Goal: Task Accomplishment & Management: Complete application form

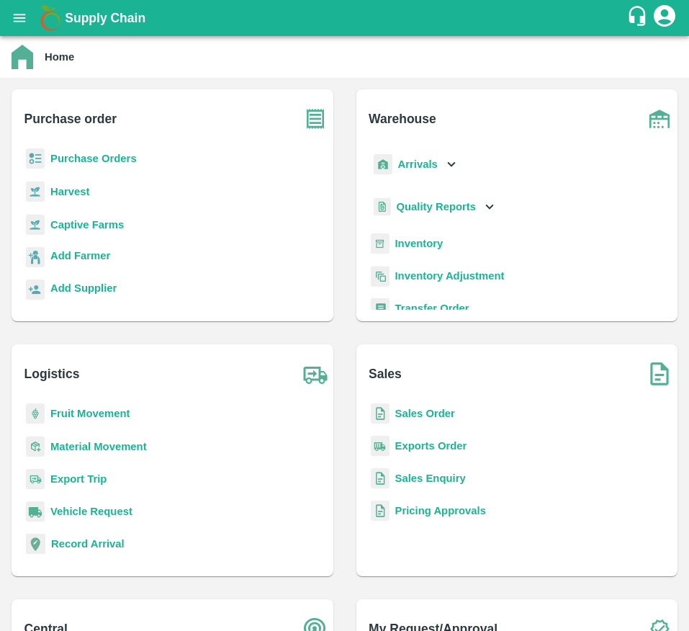
click at [94, 156] on b "Purchase Orders" at bounding box center [93, 159] width 86 height 12
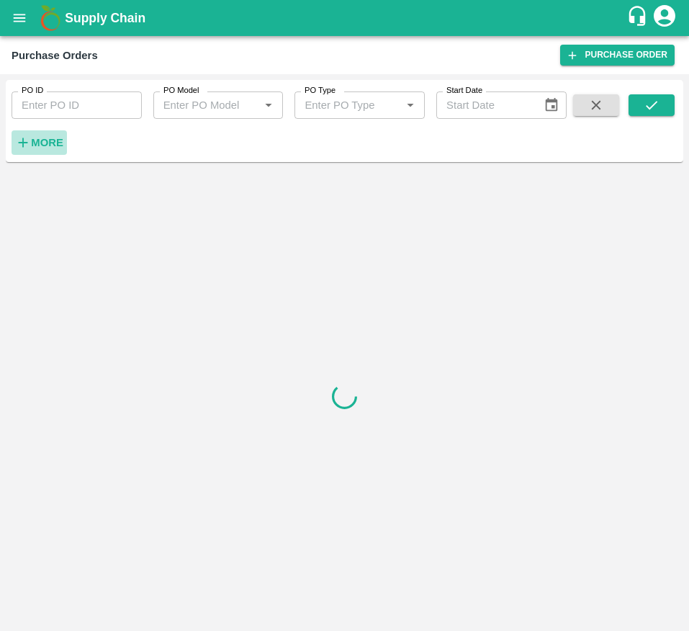
click at [51, 148] on strong "More" at bounding box center [47, 143] width 32 height 12
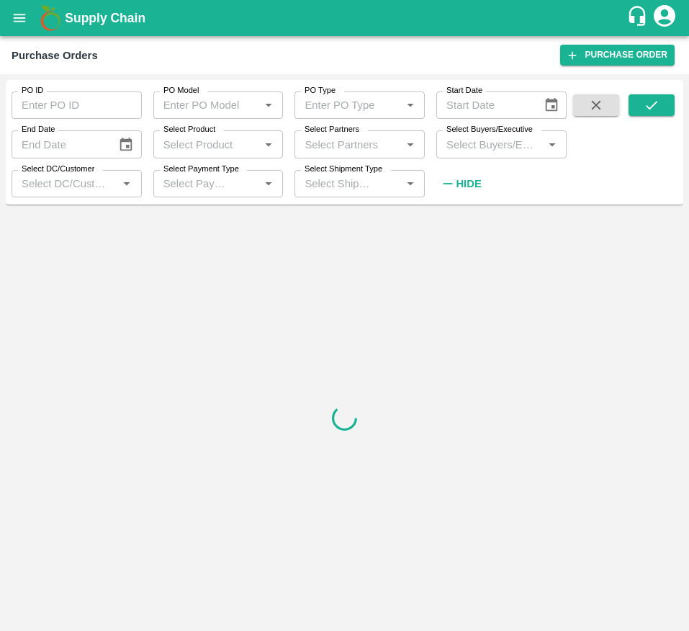
click at [478, 144] on input "Select Buyers/Executive" at bounding box center [490, 144] width 98 height 19
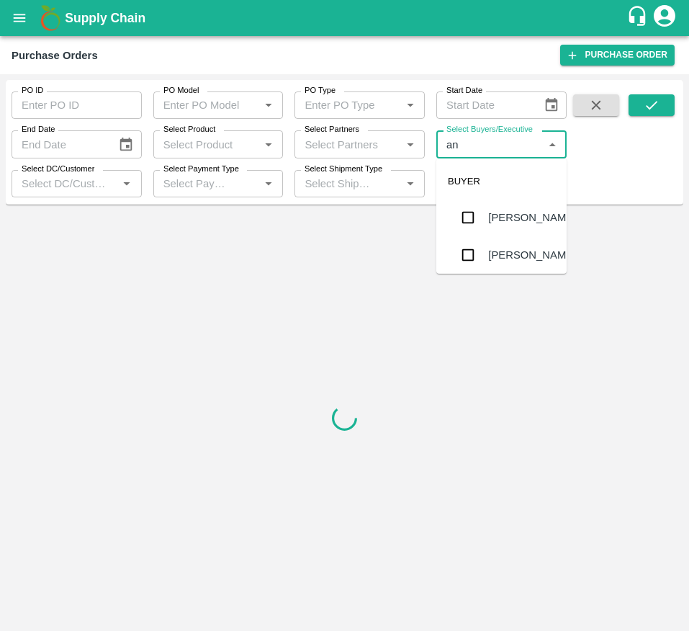
type input "a"
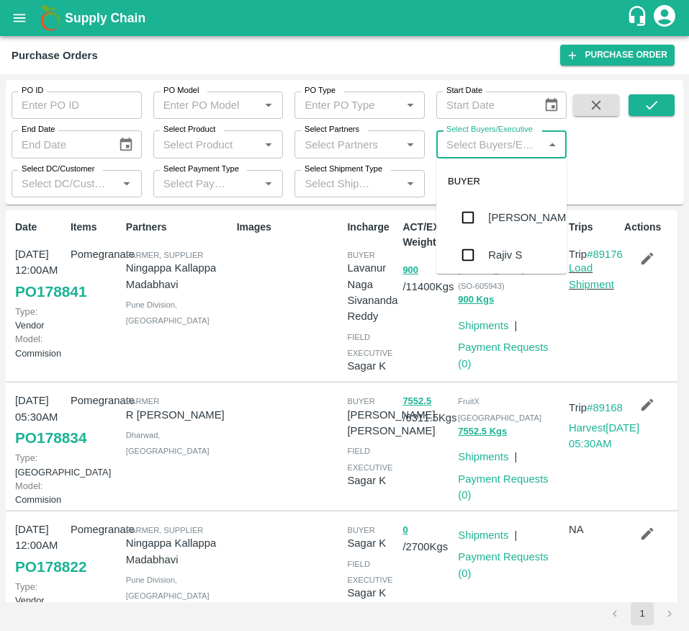
type input "h"
type input "ganesh"
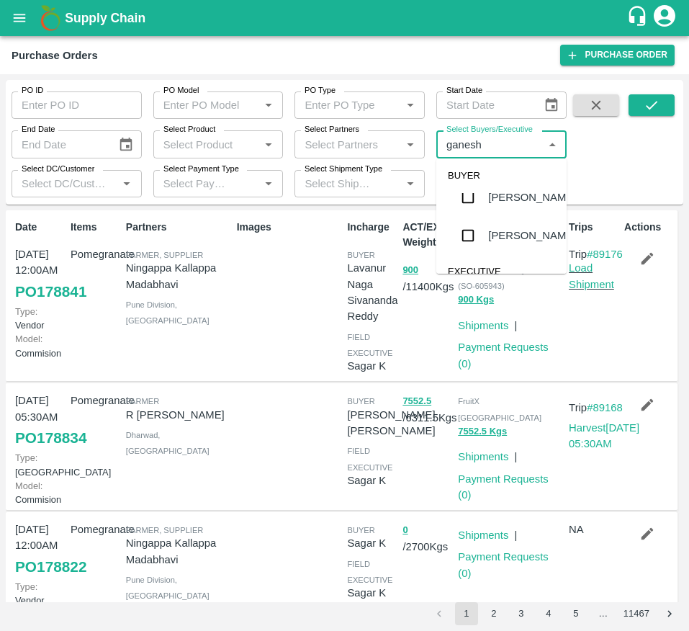
scroll to position [47, 0]
click at [479, 223] on input "checkbox" at bounding box center [468, 208] width 29 height 29
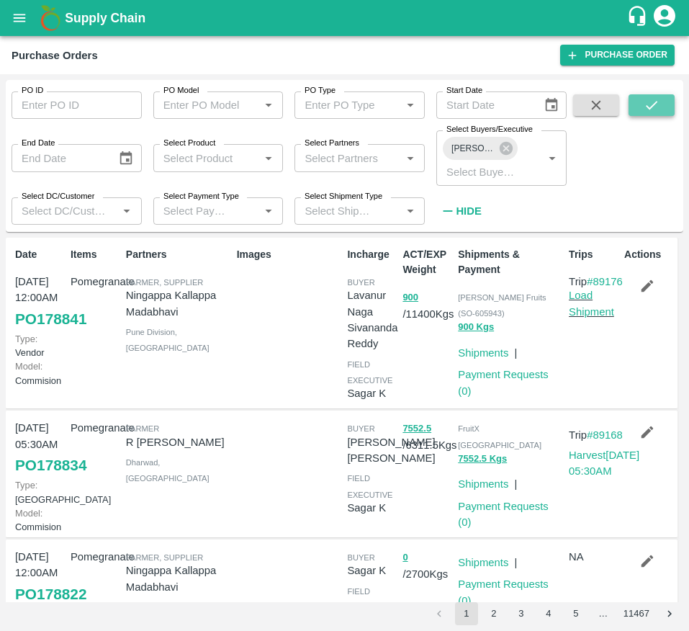
click at [655, 109] on icon "submit" at bounding box center [652, 105] width 16 height 16
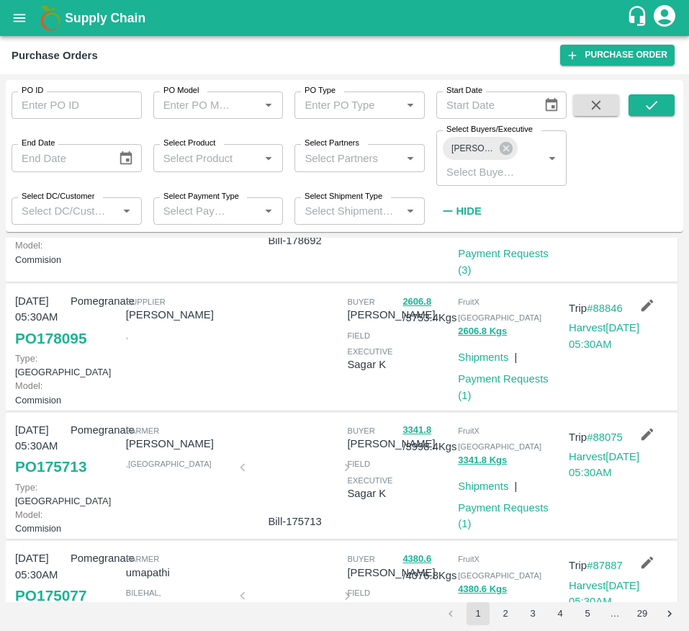
scroll to position [122, 0]
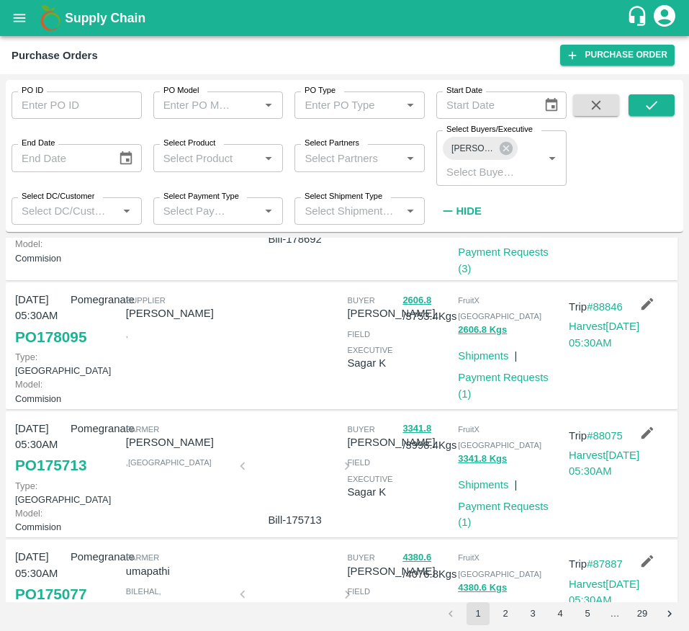
click at [96, 352] on div "Pomegranate" at bounding box center [92, 346] width 55 height 120
click at [97, 346] on div "Pomegranate" at bounding box center [92, 346] width 55 height 120
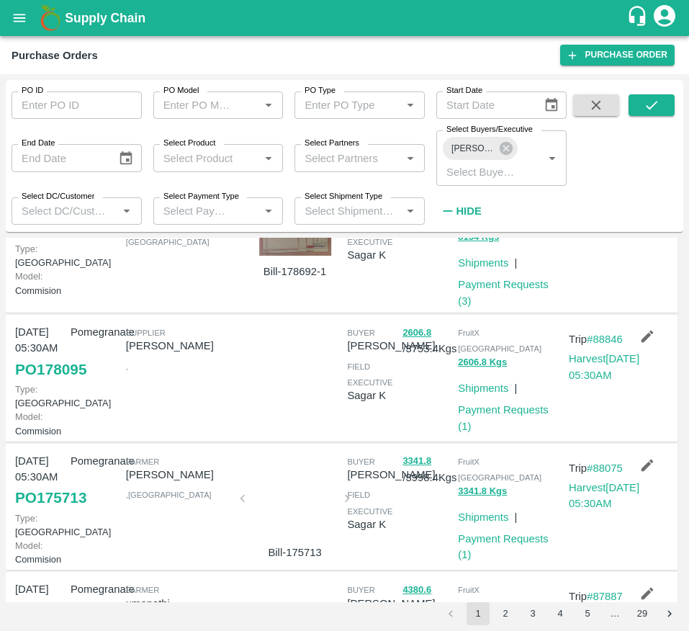
scroll to position [123, 0]
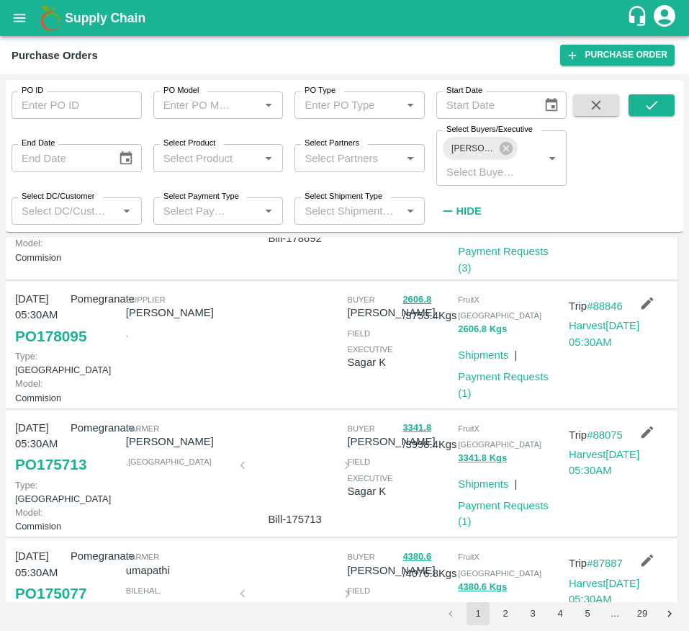
drag, startPoint x: 465, startPoint y: 376, endPoint x: 465, endPoint y: 332, distance: 43.9
drag, startPoint x: 465, startPoint y: 332, endPoint x: 518, endPoint y: 416, distance: 98.7
click at [518, 405] on div "FruitX [GEOGRAPHIC_DATA] 2606.8 Kgs Shipments | Payment Requests ( 1 )" at bounding box center [507, 345] width 111 height 120
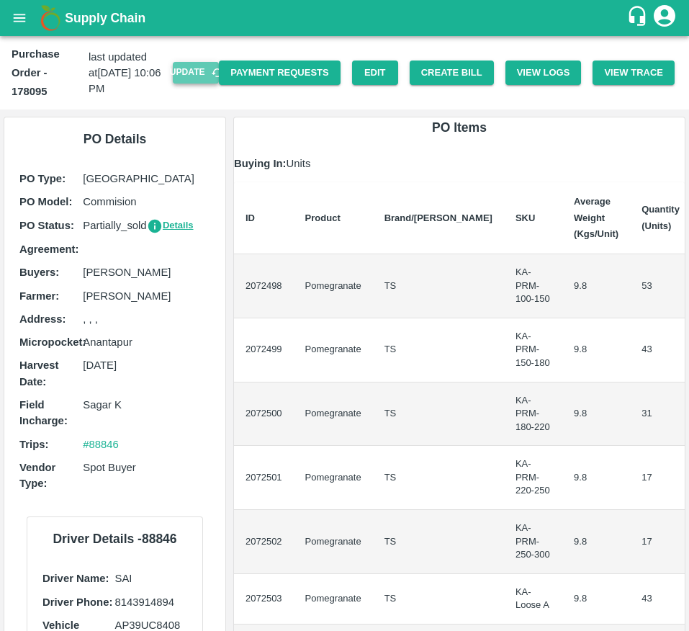
click at [173, 67] on button "Update" at bounding box center [196, 72] width 46 height 21
click at [481, 66] on button "Create Bill" at bounding box center [452, 73] width 84 height 25
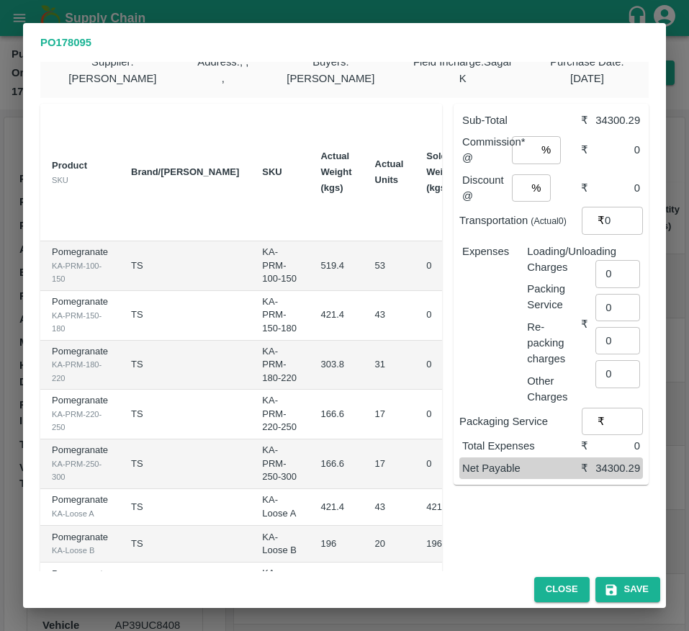
scroll to position [0, 230]
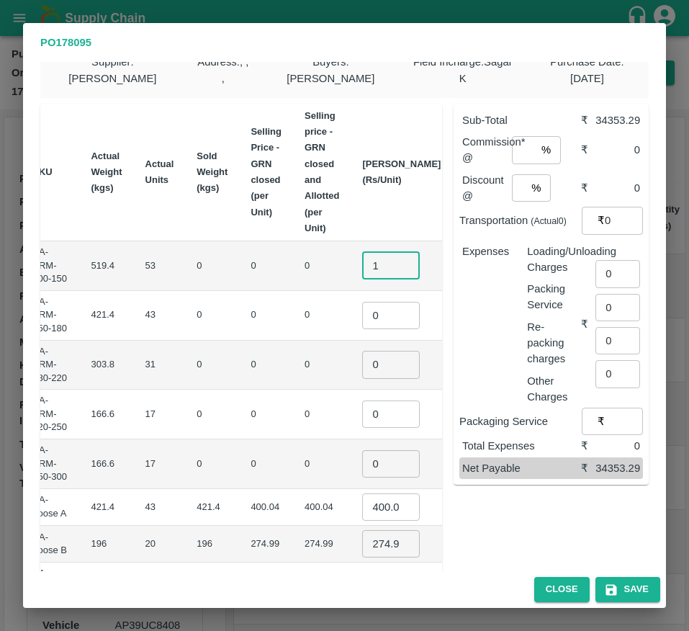
type input "1"
click at [362, 264] on input "1" at bounding box center [391, 265] width 58 height 27
type input "650"
click at [362, 321] on input "0" at bounding box center [391, 315] width 58 height 27
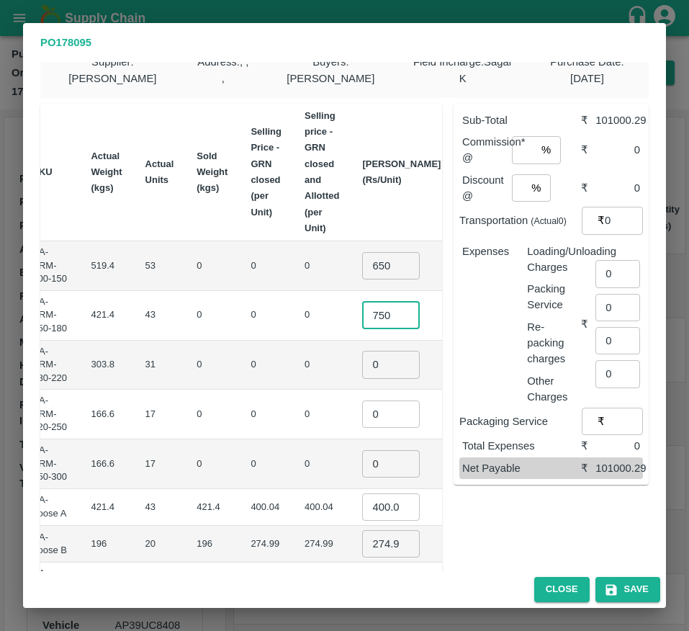
type input "750"
click at [362, 368] on input "0" at bounding box center [391, 364] width 58 height 27
type input "850"
click at [362, 411] on input "0" at bounding box center [391, 414] width 58 height 27
type input "950"
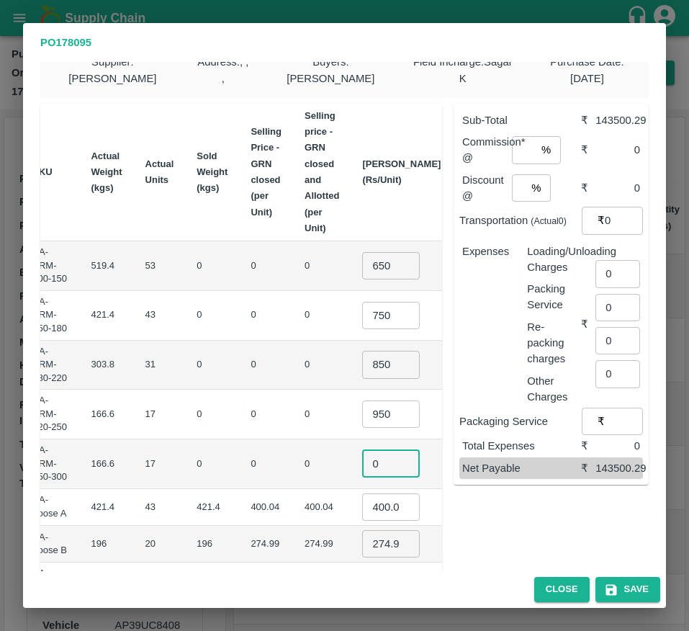
click at [362, 470] on input "0" at bounding box center [391, 463] width 58 height 27
type input "1050"
click at [293, 464] on td "0" at bounding box center [322, 464] width 58 height 50
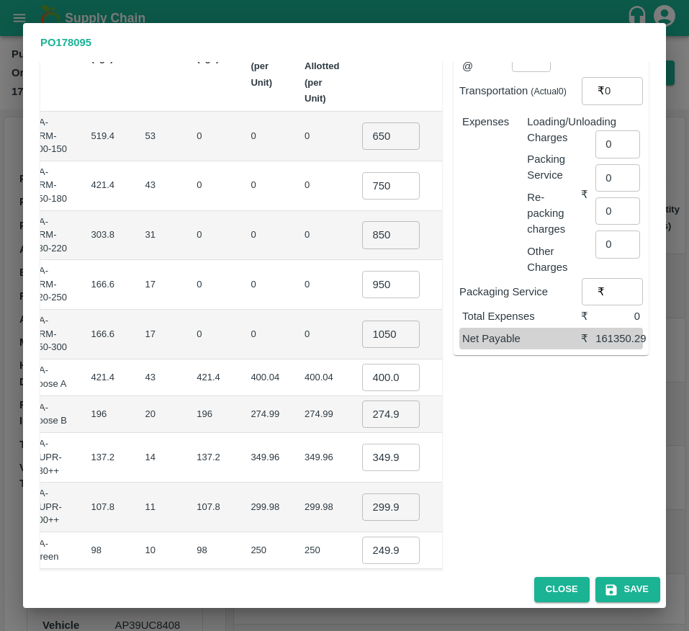
scroll to position [152, 0]
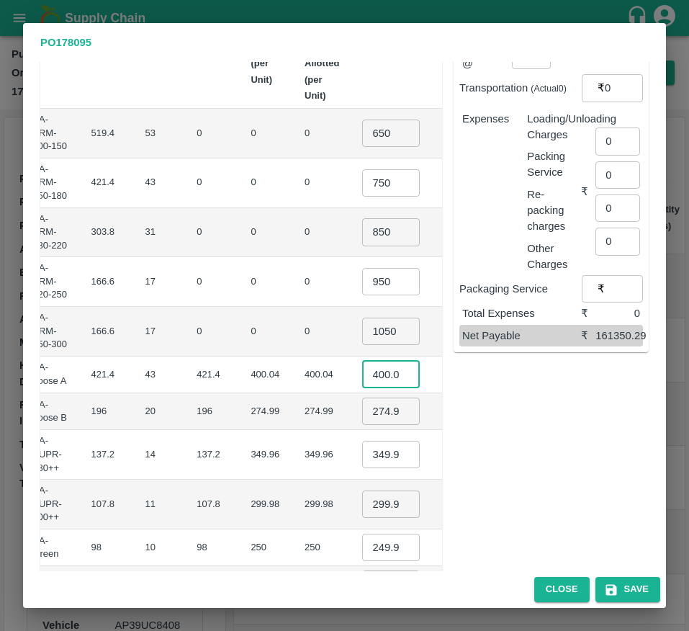
click at [362, 378] on input "400.03599999999994" at bounding box center [391, 374] width 58 height 27
type input "450"
click at [362, 413] on input "274.988" at bounding box center [391, 411] width 58 height 27
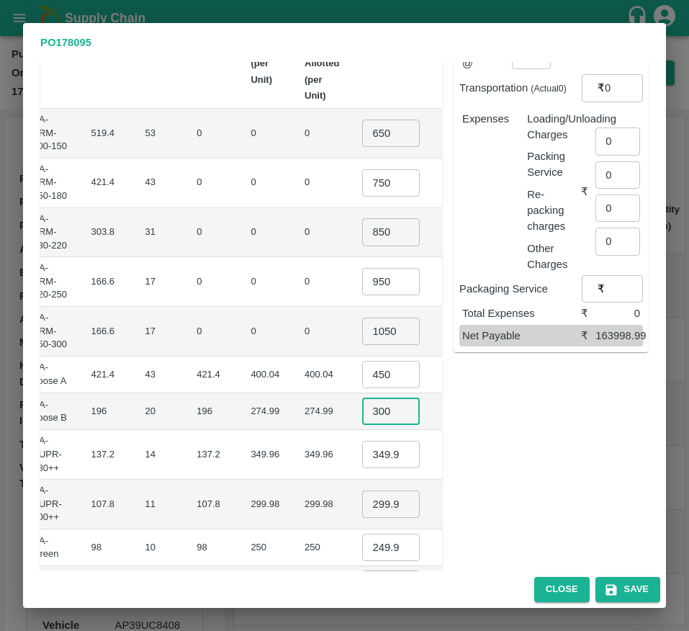
type input "300"
click at [362, 455] on input "349.95799999999997" at bounding box center [391, 454] width 58 height 27
type input "500"
click at [362, 499] on input "299.97799999999995" at bounding box center [391, 504] width 58 height 27
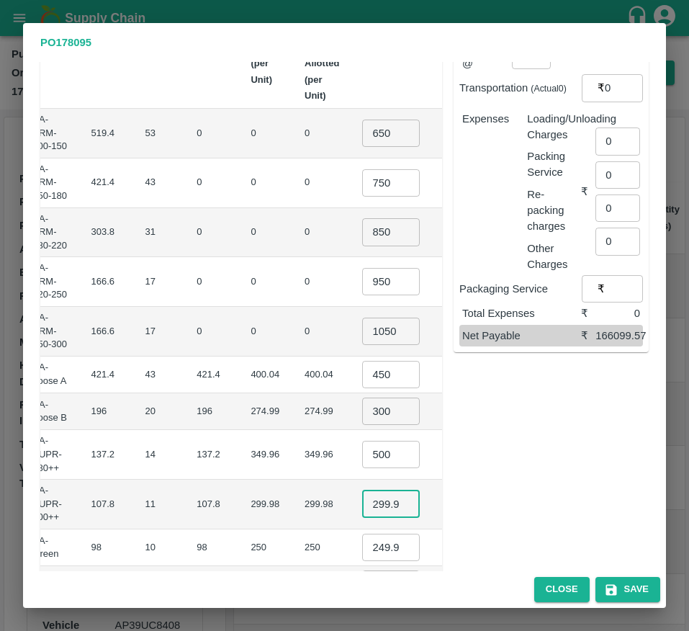
click at [362, 499] on input "299.97799999999995" at bounding box center [391, 504] width 58 height 27
type input "400"
click at [362, 547] on input "249.99800000000005" at bounding box center [391, 547] width 58 height 27
type input "300"
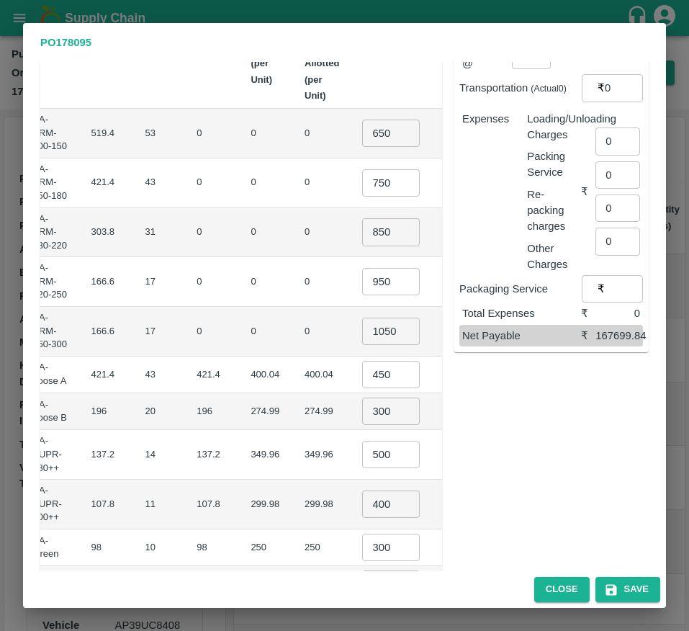
click at [452, 499] on td "₹4400" at bounding box center [485, 505] width 67 height 50
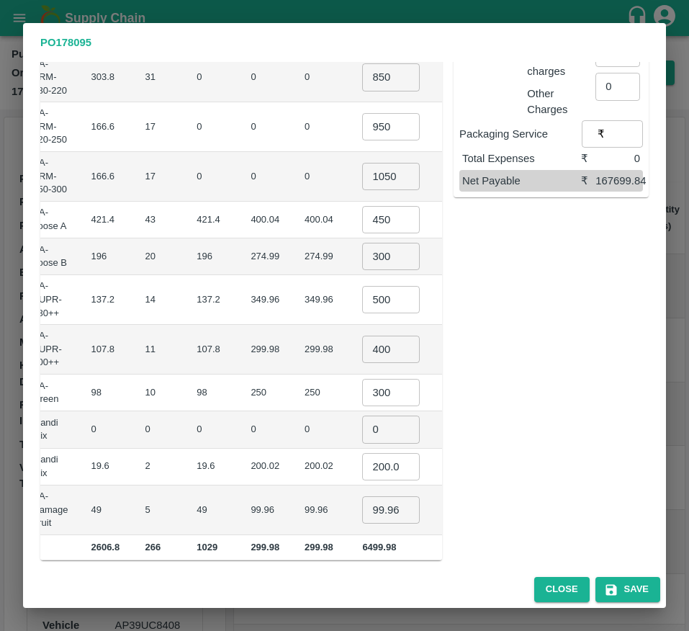
scroll to position [316, 0]
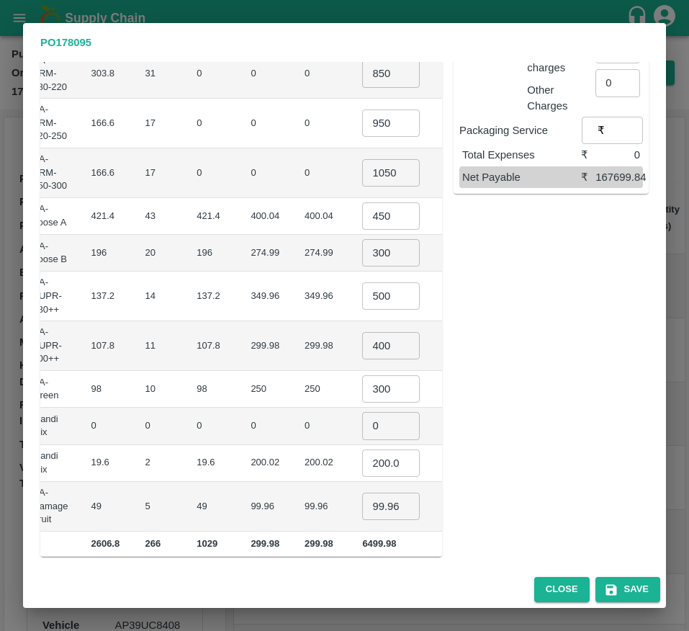
click at [362, 419] on input "0" at bounding box center [391, 425] width 58 height 27
type input "1"
click at [362, 461] on input "200.01800000000003" at bounding box center [391, 463] width 58 height 27
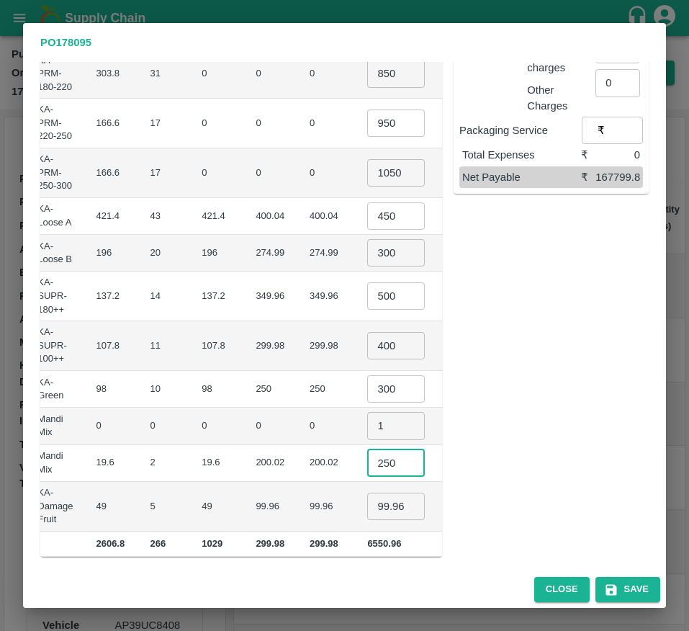
type input "250"
click at [367, 509] on input "99.96" at bounding box center [396, 506] width 58 height 27
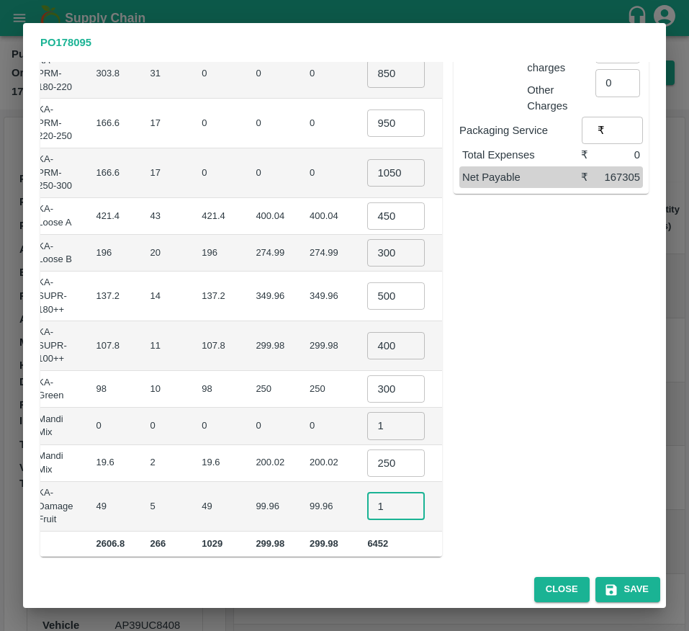
scroll to position [0, 217]
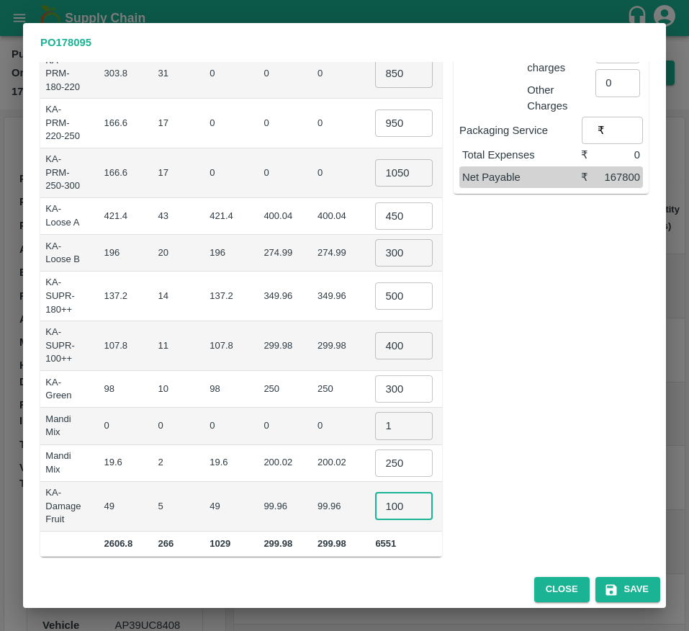
type input "100"
click at [477, 538] on b "167800" at bounding box center [492, 543] width 31 height 11
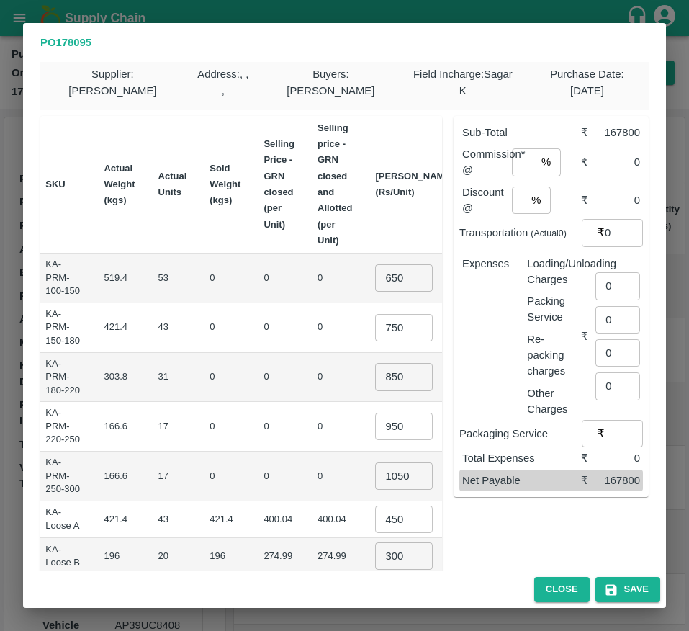
scroll to position [0, 0]
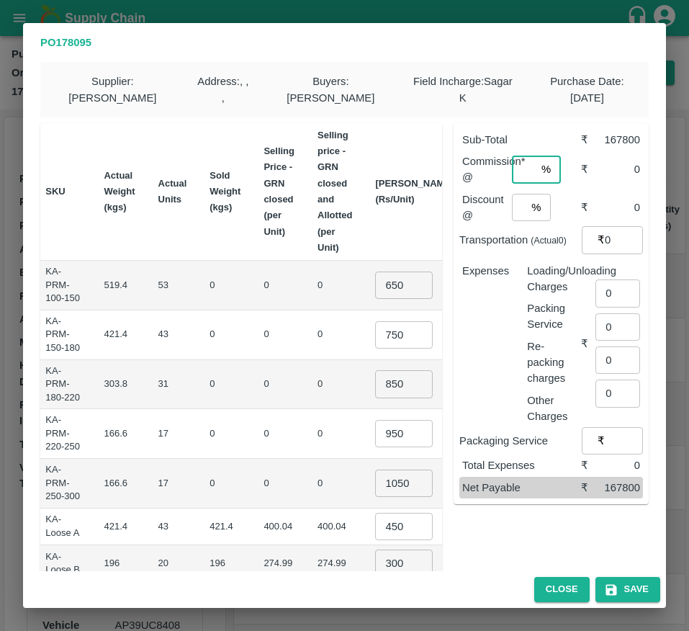
click at [515, 163] on input "number" at bounding box center [524, 169] width 24 height 27
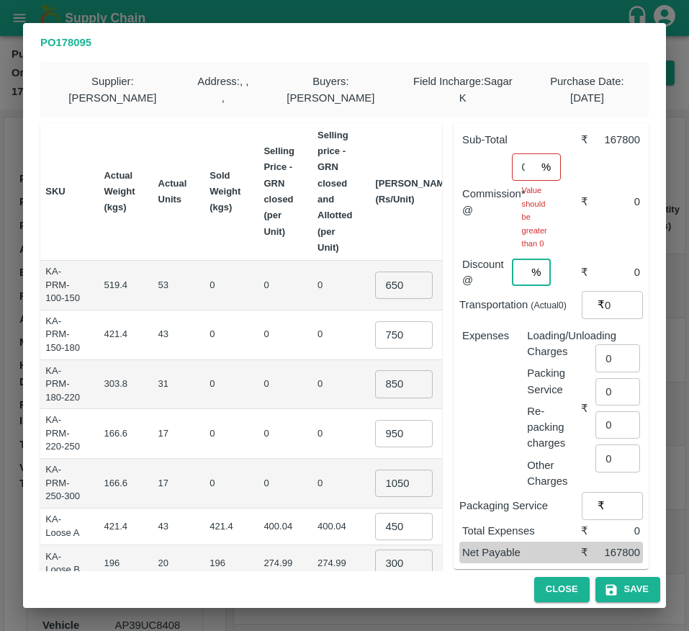
click at [518, 206] on div "Sub-Total ₹ 167800 Commission* @ 0 % ​ Value should be greater than 0 ₹ 0 Disco…" at bounding box center [551, 346] width 195 height 446
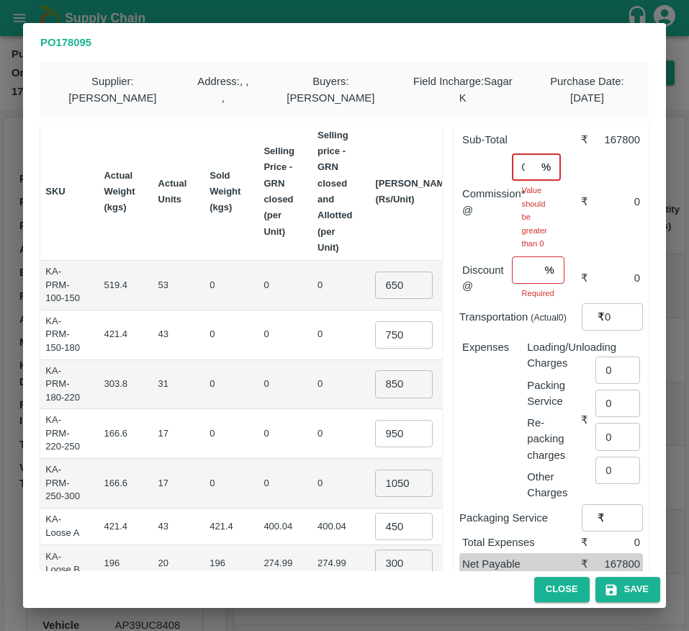
click at [523, 173] on input "0" at bounding box center [524, 166] width 24 height 27
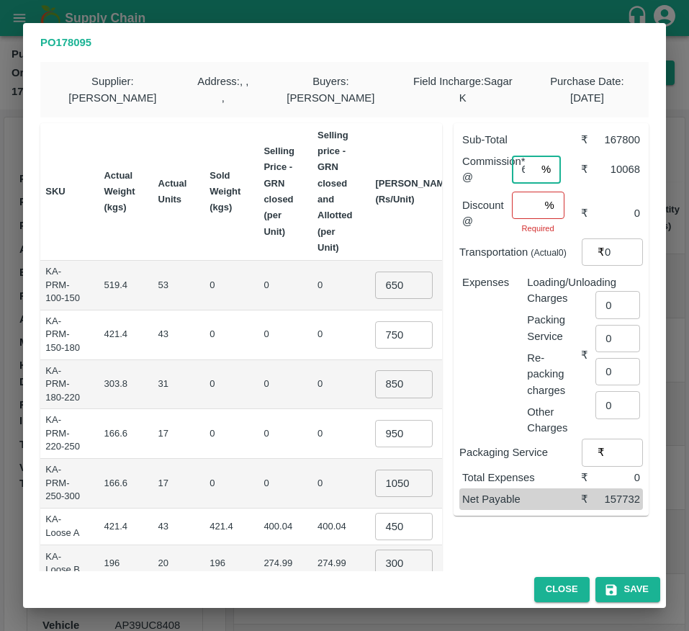
scroll to position [0, 3]
type input "6"
click at [519, 214] on input "number" at bounding box center [525, 205] width 27 height 27
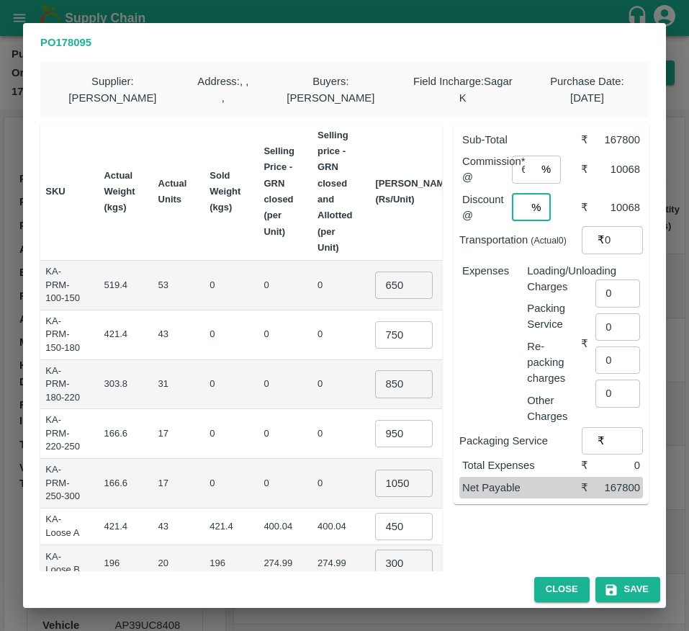
type input "6"
click at [613, 289] on input "0" at bounding box center [618, 293] width 45 height 27
type input "1064"
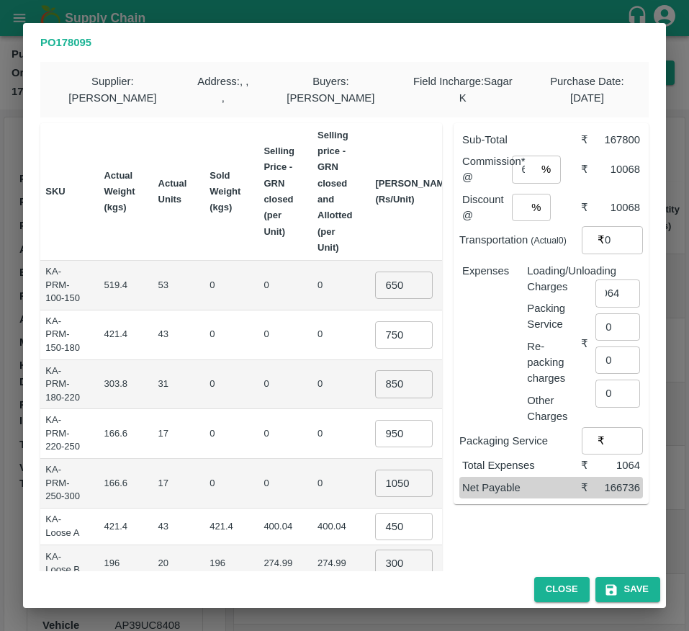
scroll to position [0, 0]
click at [514, 205] on input "6" at bounding box center [519, 207] width 14 height 27
type input "46"
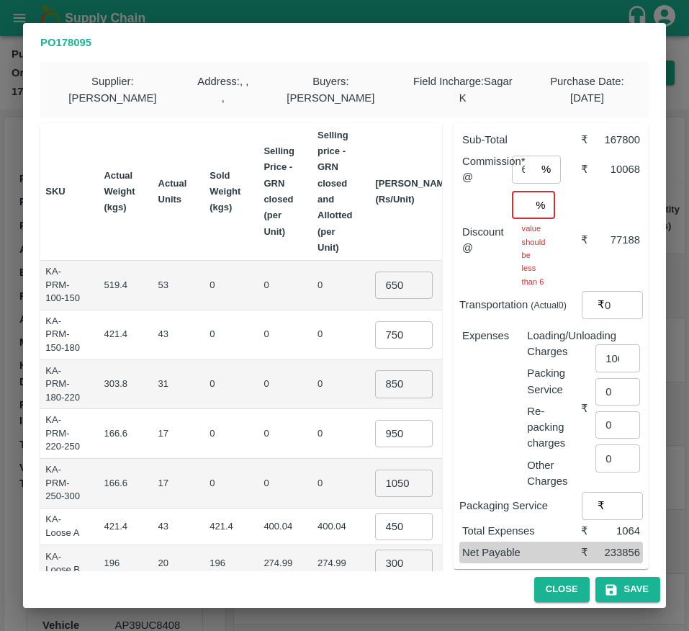
scroll to position [0, 5]
click at [514, 205] on input "46" at bounding box center [521, 205] width 19 height 27
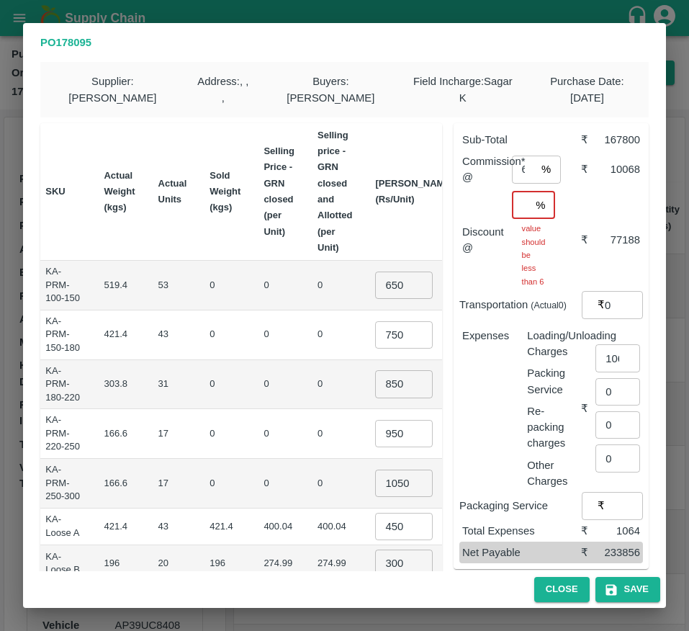
click at [514, 205] on input "46" at bounding box center [521, 205] width 19 height 27
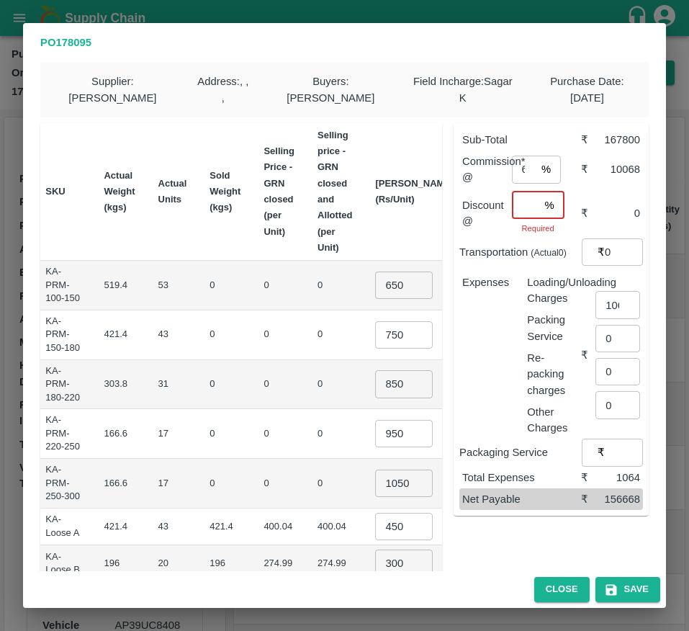
type input "2"
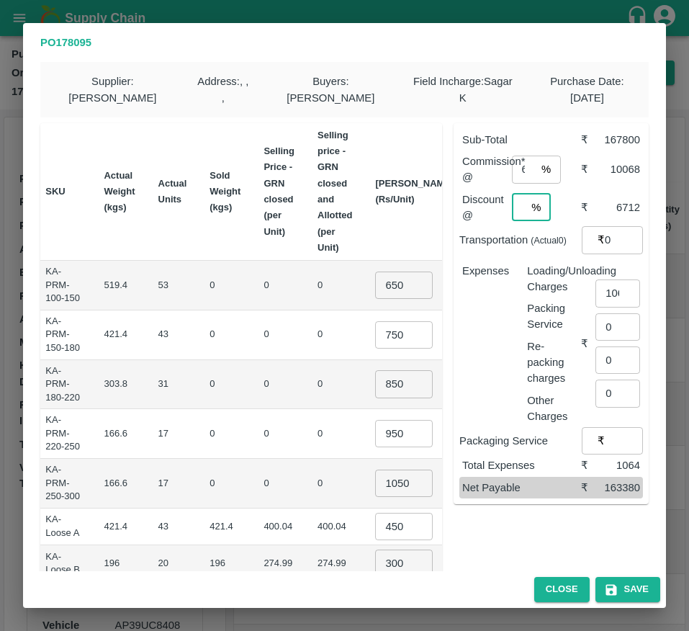
scroll to position [0, 4]
type input "4"
click at [612, 598] on button "Save" at bounding box center [628, 589] width 65 height 25
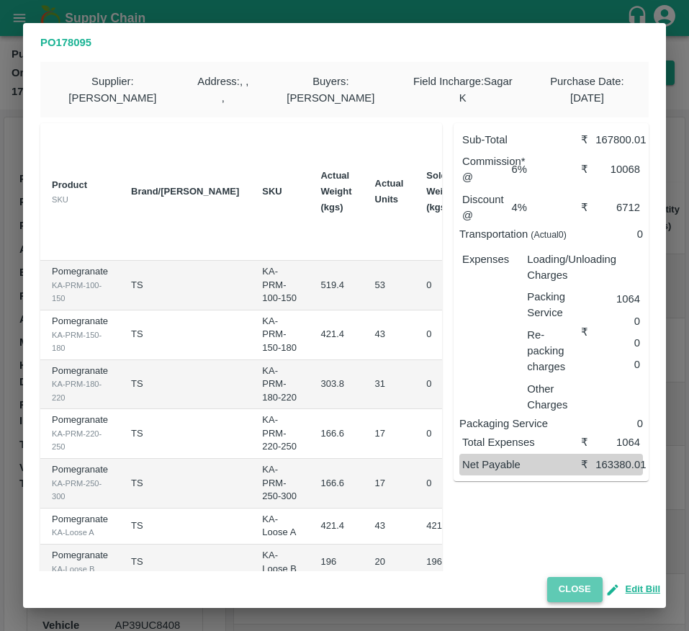
click at [563, 585] on button "Close" at bounding box center [574, 589] width 55 height 25
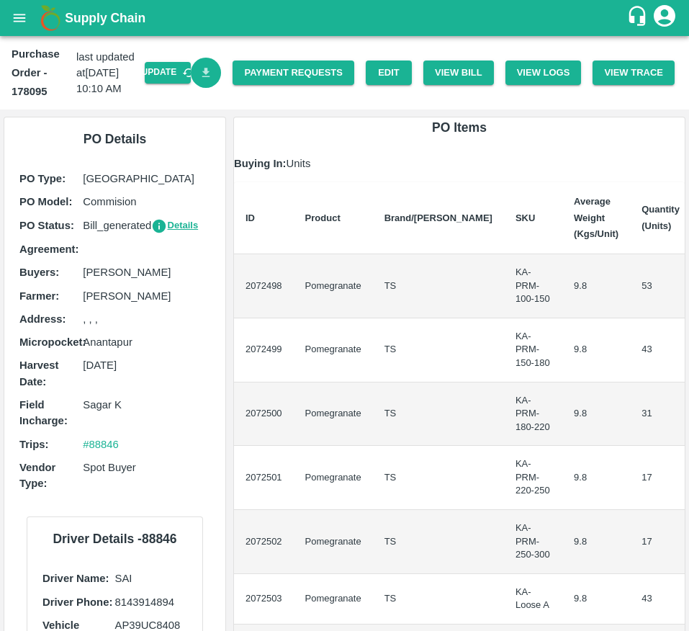
click at [204, 70] on icon "Download Bill" at bounding box center [206, 72] width 8 height 9
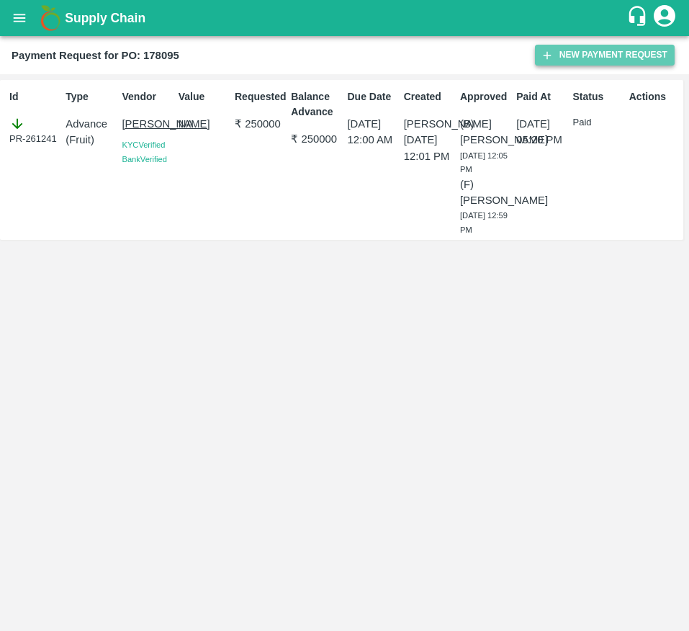
click at [584, 63] on button "New Payment Request" at bounding box center [605, 55] width 140 height 21
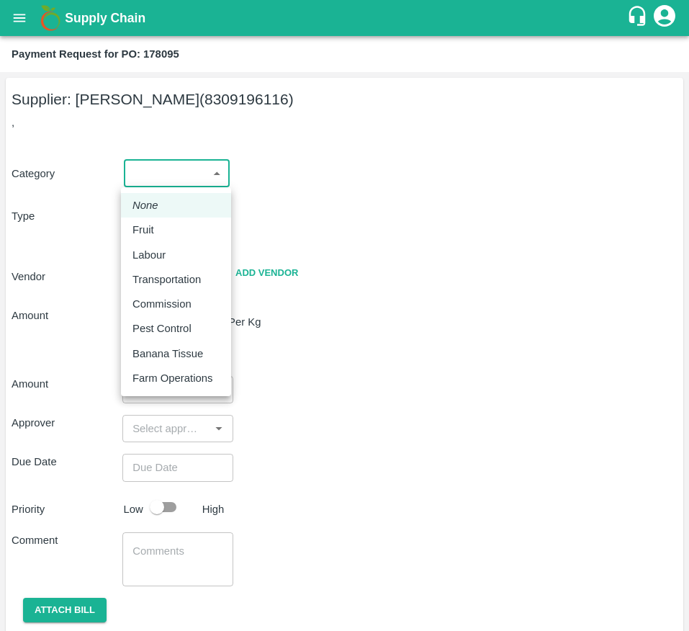
click at [147, 177] on body "Supply Chain Payment Request for PO: 178095 Supplier: [PERSON_NAME] (8309196116…" at bounding box center [344, 315] width 689 height 631
click at [174, 228] on div "Fruit" at bounding box center [176, 230] width 87 height 16
type input "1"
type input "[PERSON_NAME] - 8309196116(Supplier)"
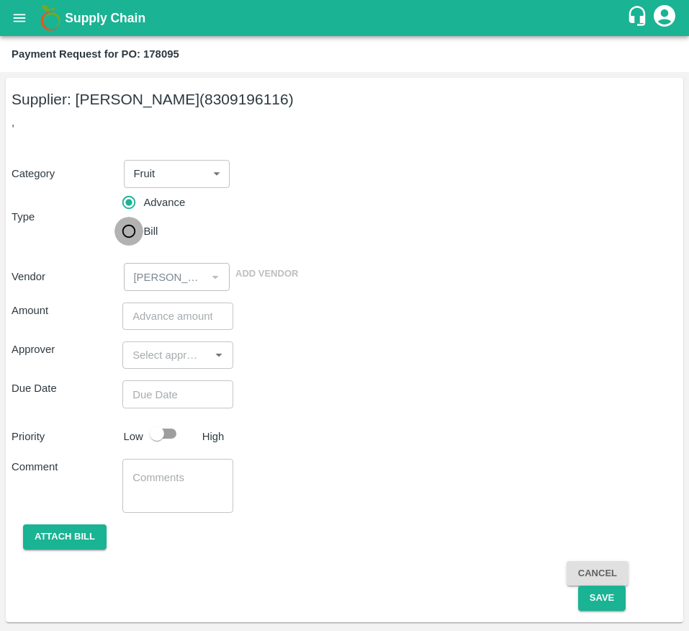
click at [140, 227] on input "Bill" at bounding box center [129, 231] width 29 height 29
radio input "true"
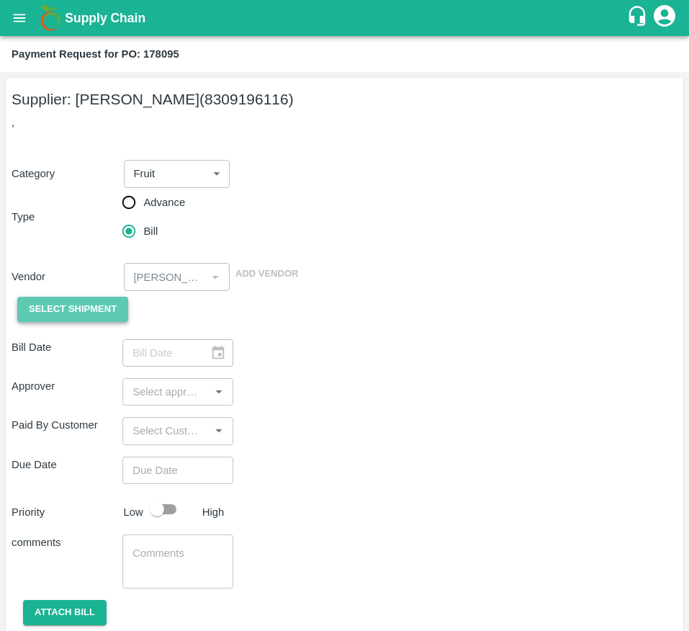
click at [66, 310] on span "Select Shipment" at bounding box center [73, 309] width 88 height 17
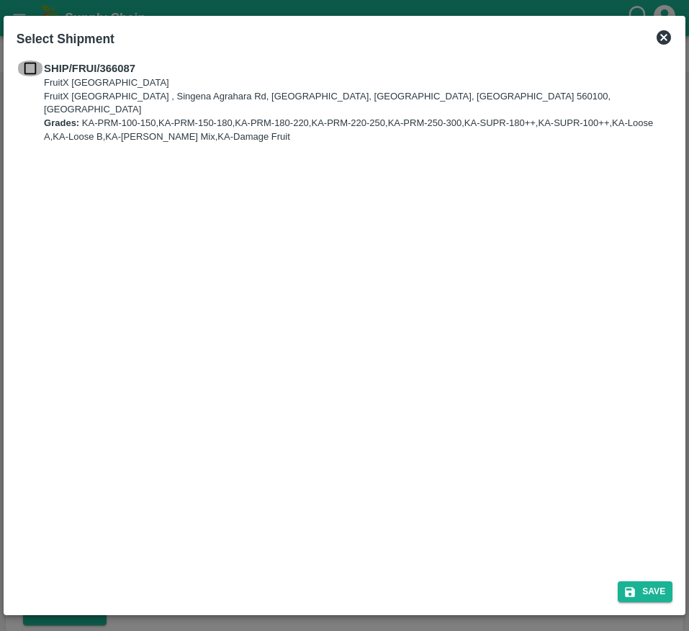
click at [29, 64] on input "checkbox" at bounding box center [30, 69] width 27 height 16
checkbox input "true"
click at [634, 591] on icon "submit" at bounding box center [631, 592] width 10 height 10
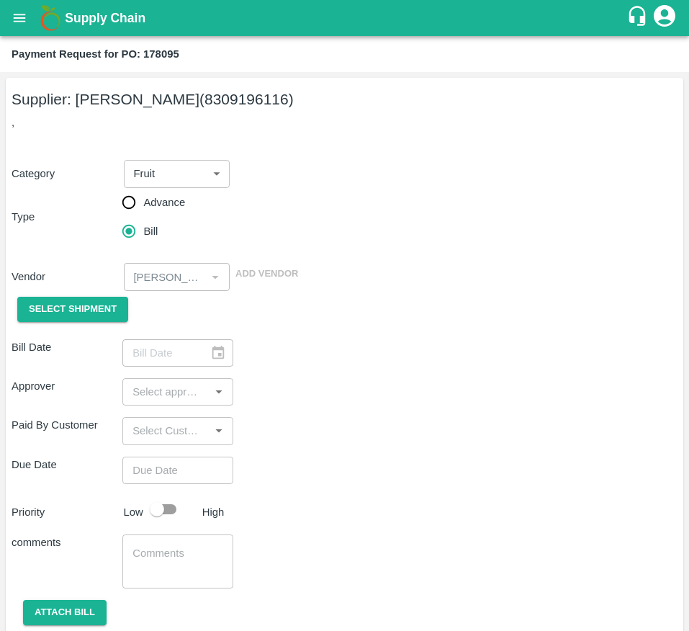
type input "24/09/2025"
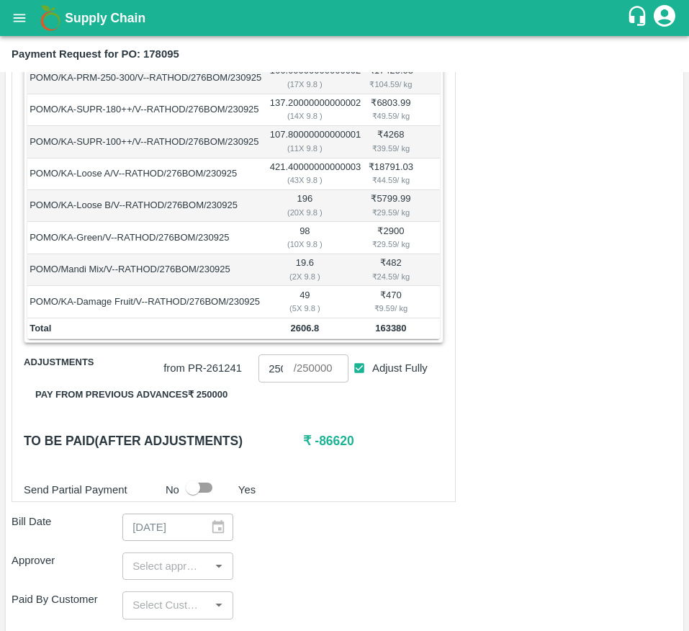
scroll to position [457, 0]
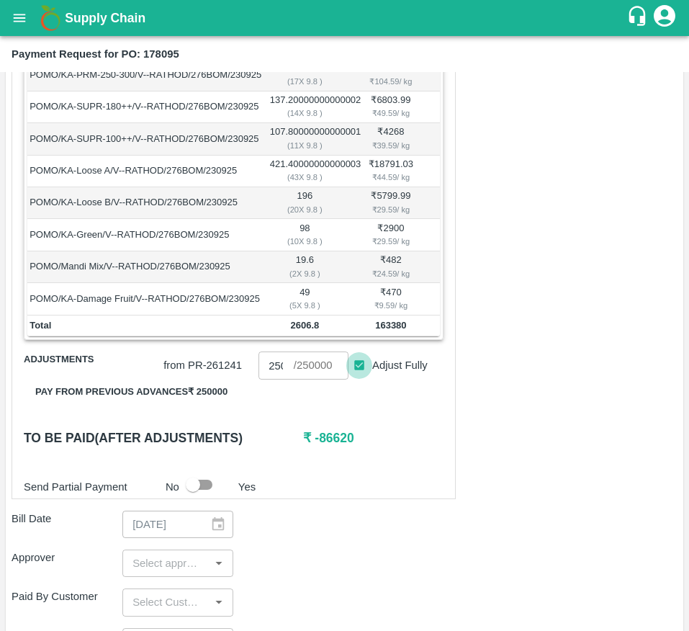
click at [361, 379] on input "Adjust Fully" at bounding box center [360, 365] width 27 height 27
checkbox input "false"
type input "0"
click at [280, 379] on input "0" at bounding box center [276, 365] width 35 height 27
type input "1"
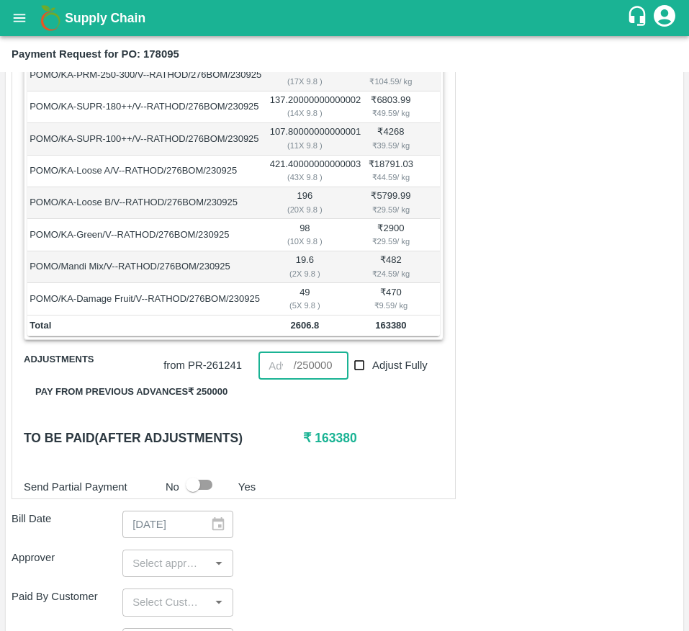
type input "250000"
checkbox input "true"
type input "2500"
click at [280, 379] on input "2500" at bounding box center [276, 365] width 35 height 27
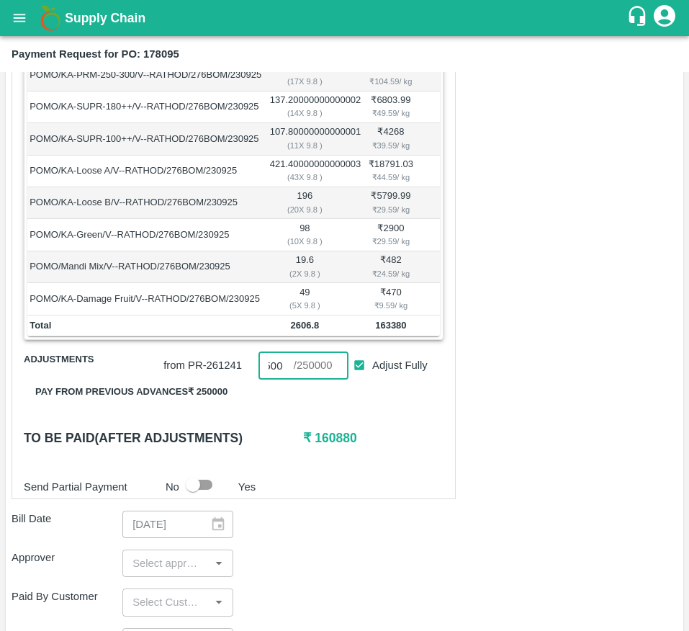
click at [280, 379] on input "2500" at bounding box center [276, 365] width 35 height 27
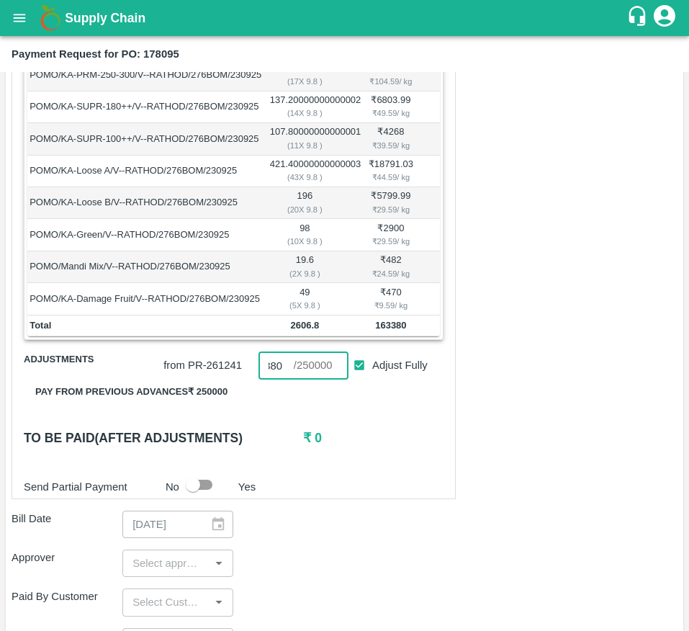
click at [273, 379] on input "163380" at bounding box center [276, 365] width 35 height 27
type input "163350"
click at [353, 408] on div "Shipment - SHIP/FRUI/366087 Lots (Labels) Weight (Kgs) Total Price (₹) POMO/KA-…" at bounding box center [234, 185] width 444 height 628
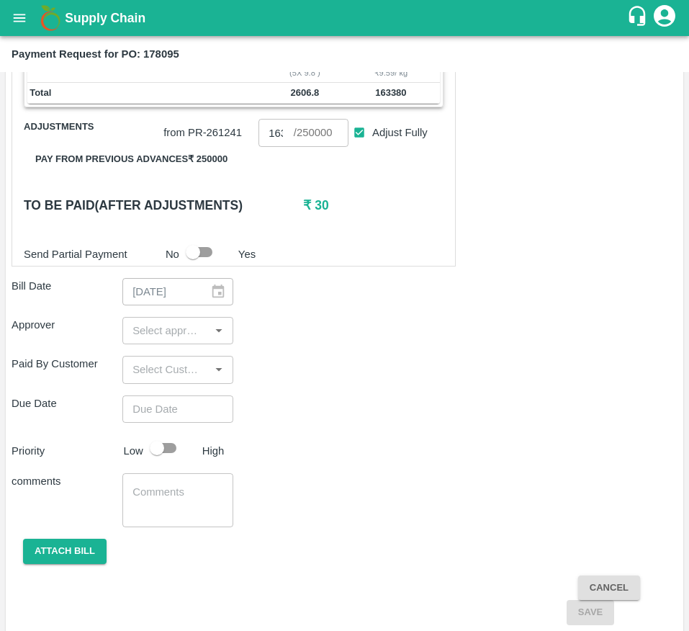
scroll to position [717, 0]
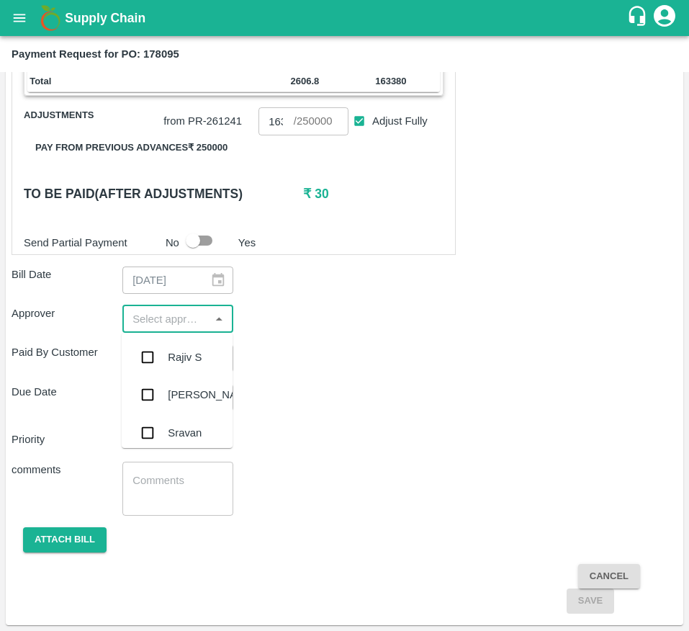
click at [148, 313] on input "input" at bounding box center [166, 319] width 79 height 19
type input "mu"
click at [156, 359] on input "checkbox" at bounding box center [147, 357] width 29 height 29
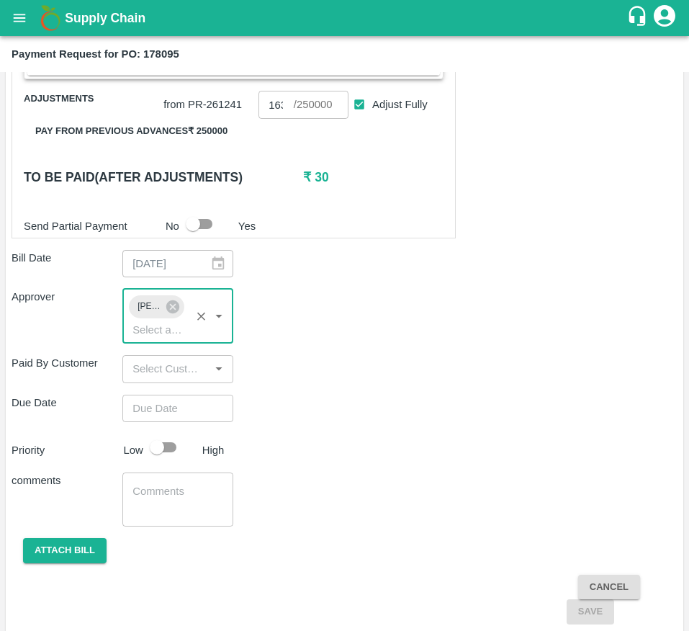
type input "DD/MM/YYYY hh:mm aa"
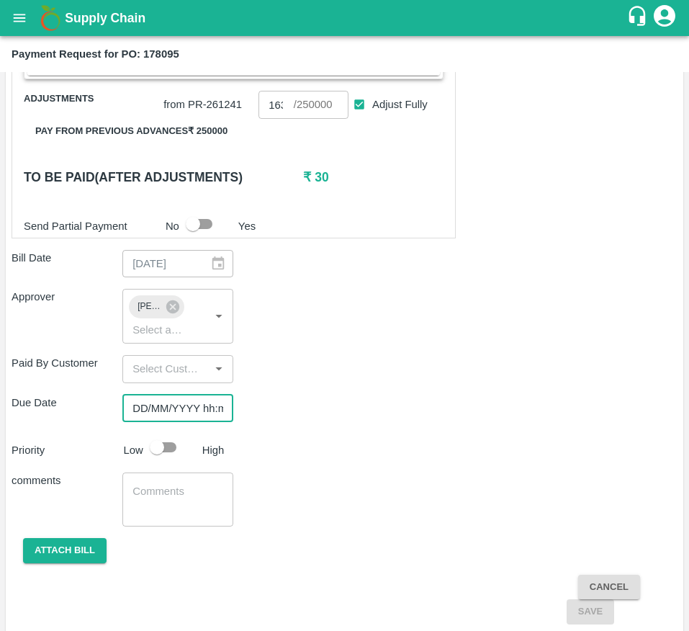
click at [165, 422] on input "DD/MM/YYYY hh:mm aa" at bounding box center [172, 408] width 101 height 27
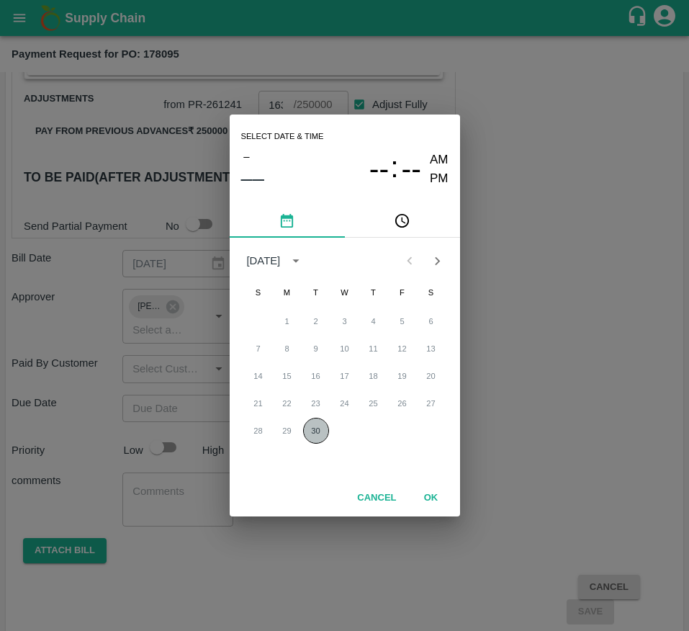
click at [319, 432] on button "30" at bounding box center [316, 431] width 26 height 26
type input "30/09/2025 12:00 AM"
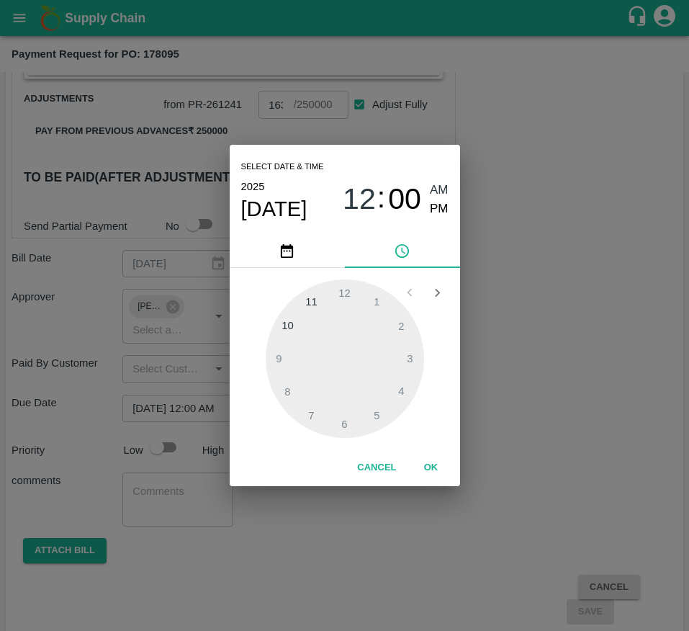
click at [434, 476] on button "OK" at bounding box center [431, 467] width 46 height 25
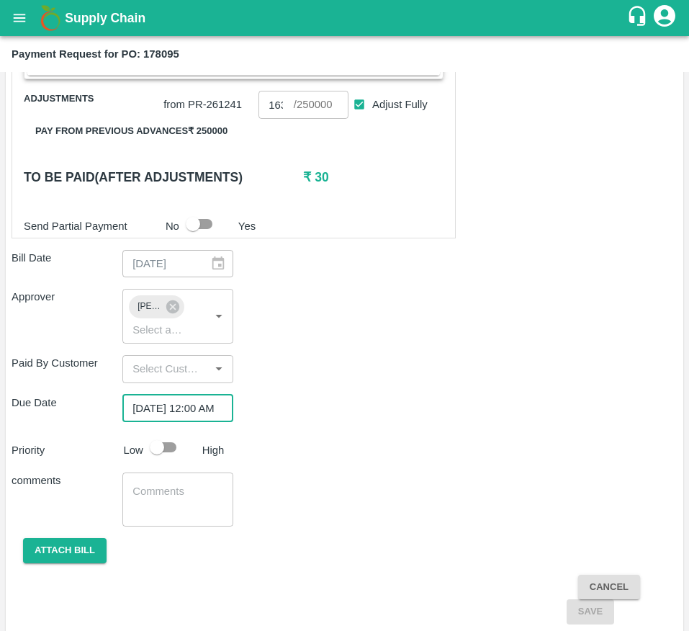
scroll to position [0, 0]
click at [166, 461] on input "checkbox" at bounding box center [157, 447] width 82 height 27
checkbox input "true"
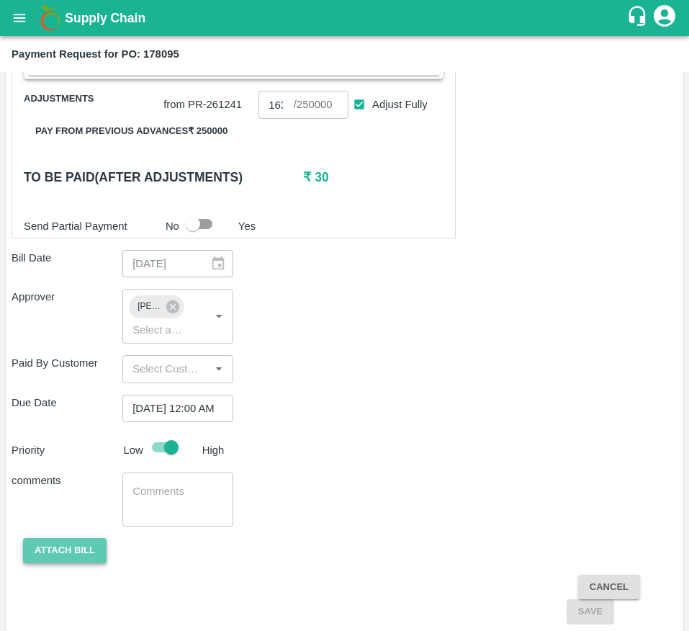
click at [50, 560] on button "Attach bill" at bounding box center [65, 550] width 84 height 25
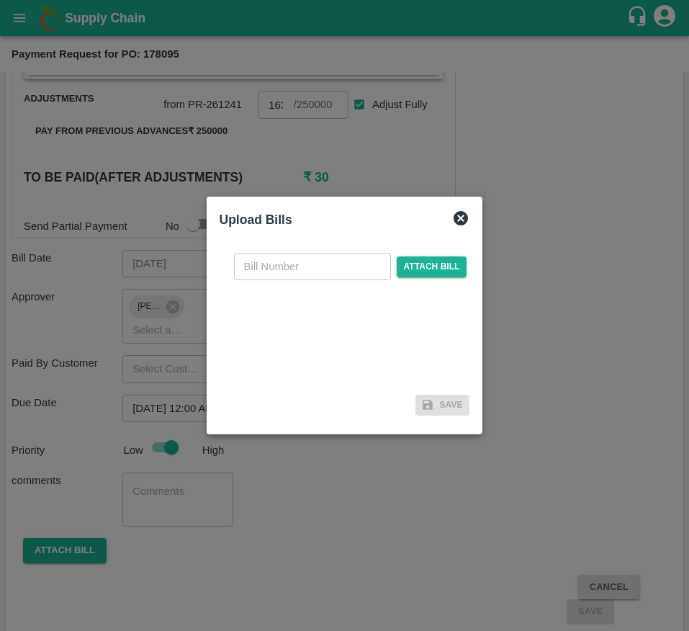
click at [285, 268] on input "text" at bounding box center [312, 266] width 157 height 27
type input "178095"
click at [411, 274] on span "Attach bill" at bounding box center [432, 266] width 71 height 21
click at [0, 0] on input "Attach bill" at bounding box center [0, 0] width 0 height 0
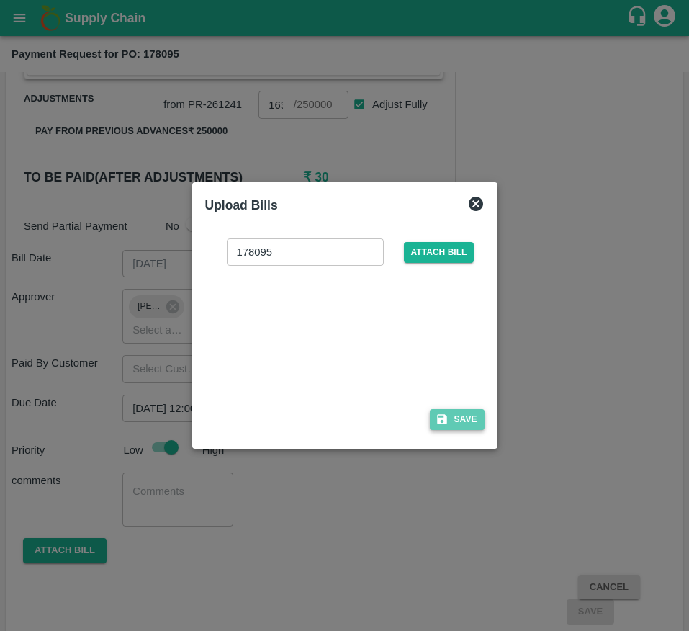
click at [465, 412] on button "Save" at bounding box center [457, 419] width 55 height 21
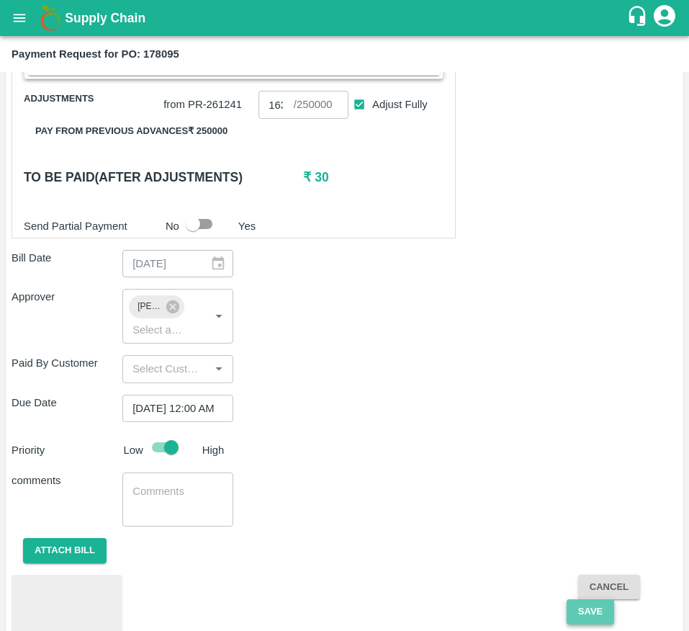
click at [581, 624] on button "Save" at bounding box center [591, 611] width 48 height 25
